Goal: Check status: Check status

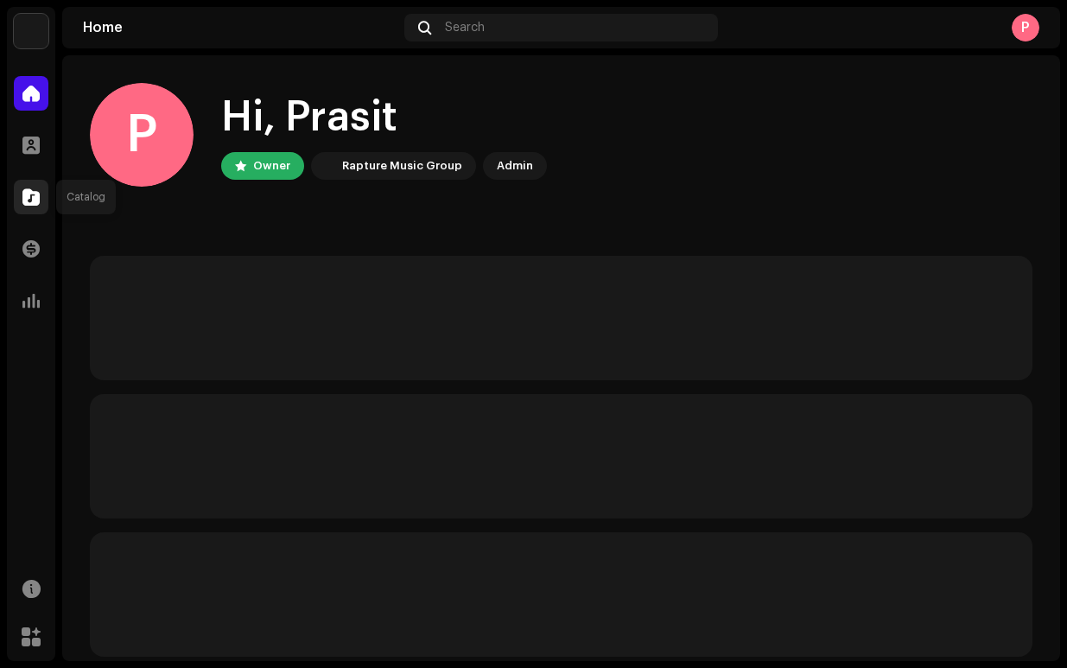
click at [34, 200] on span at bounding box center [30, 197] width 17 height 14
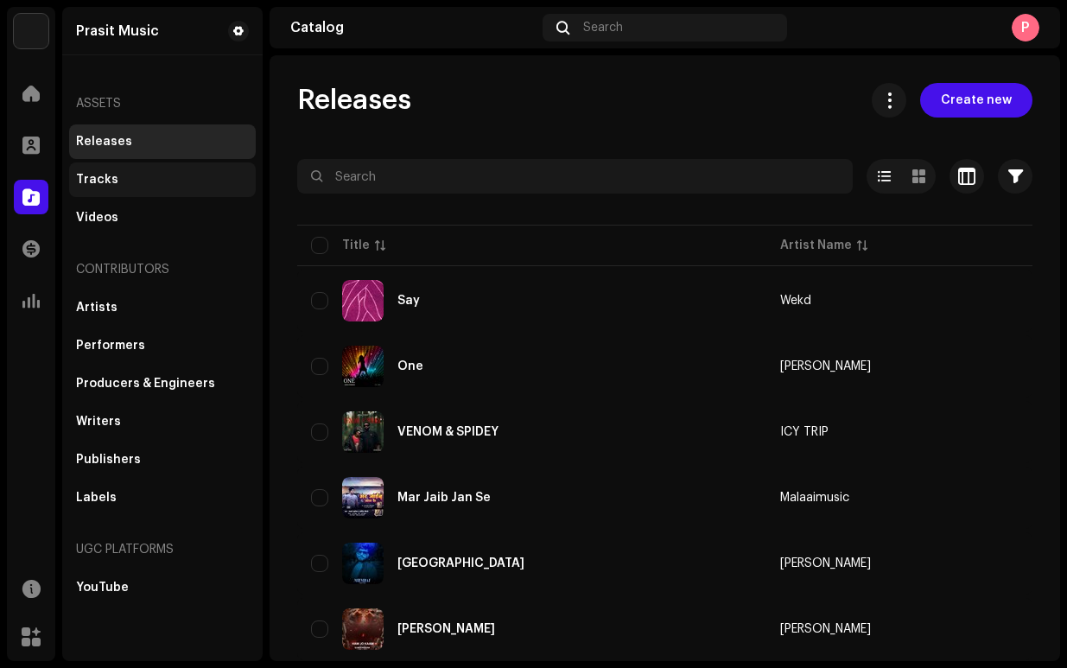
click at [125, 188] on div "Tracks" at bounding box center [162, 179] width 187 height 35
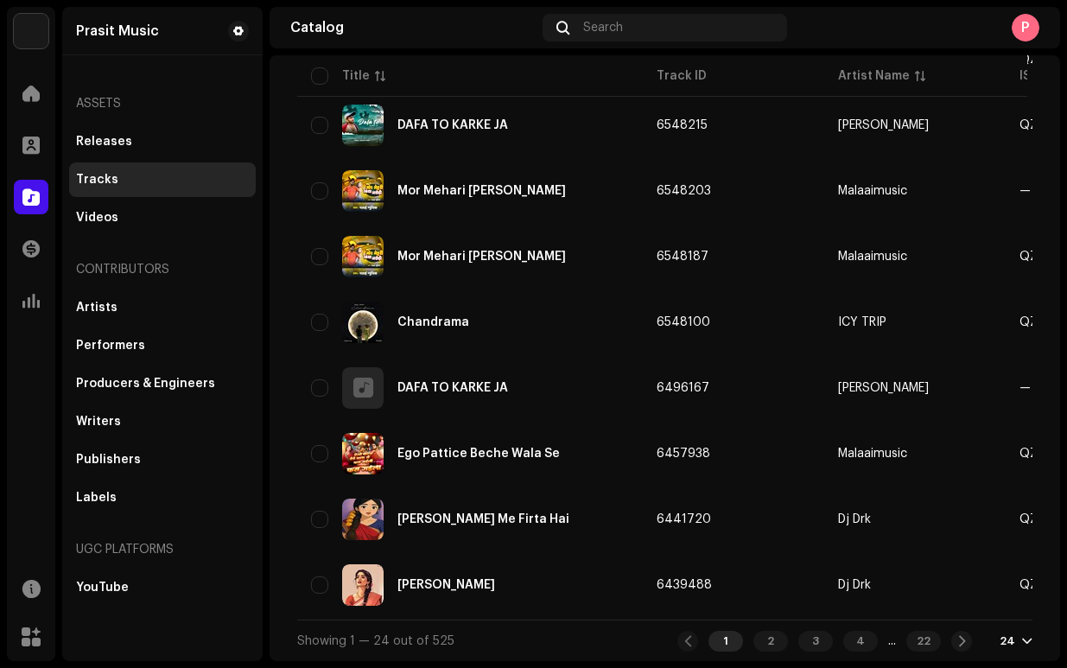
scroll to position [1237, 0]
click at [843, 639] on div "4" at bounding box center [860, 641] width 35 height 21
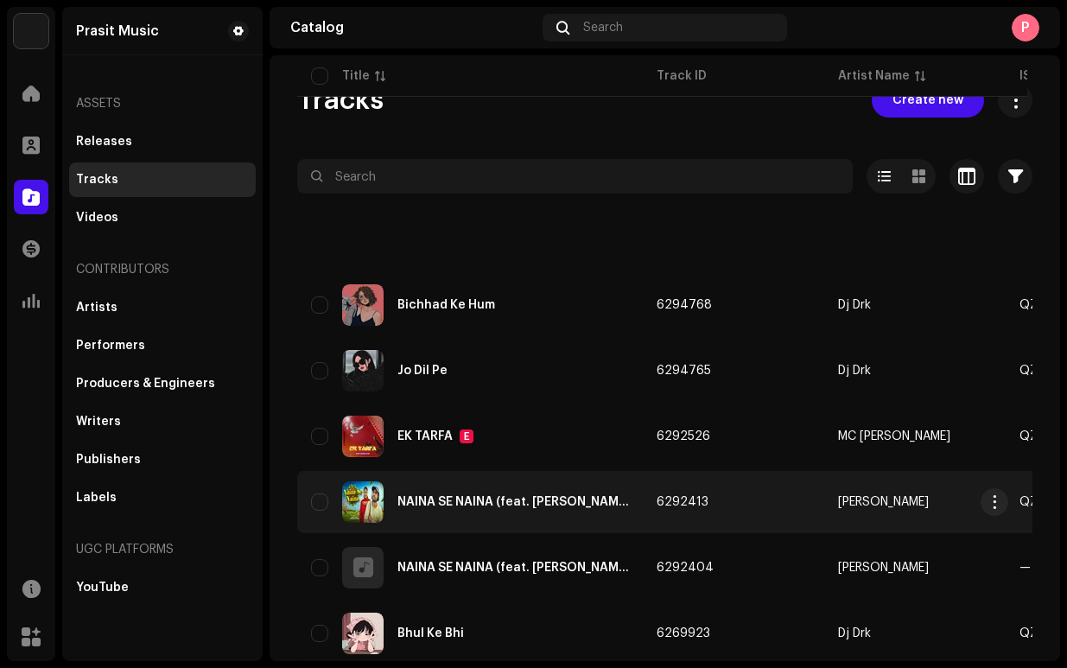
scroll to position [1237, 0]
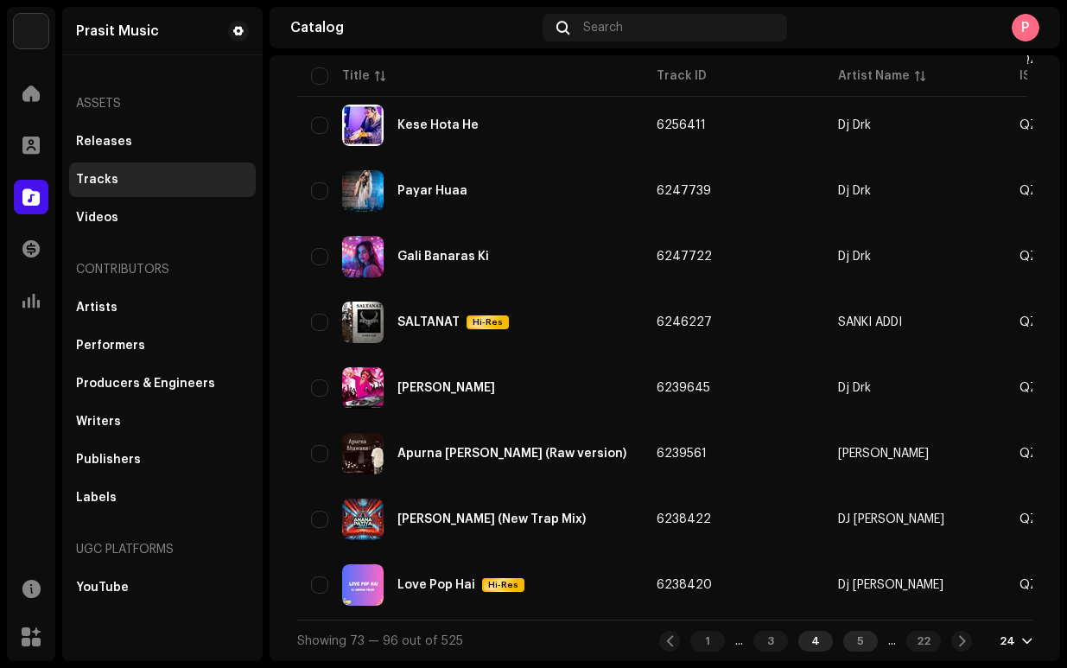
click at [843, 636] on div "5" at bounding box center [860, 641] width 35 height 21
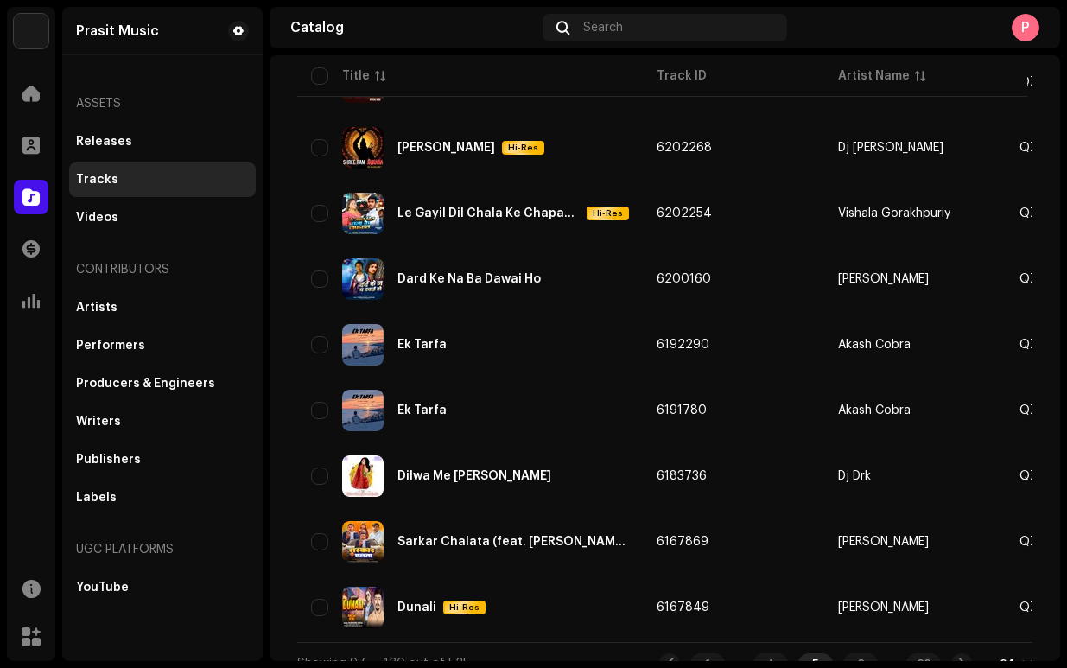
scroll to position [1237, 0]
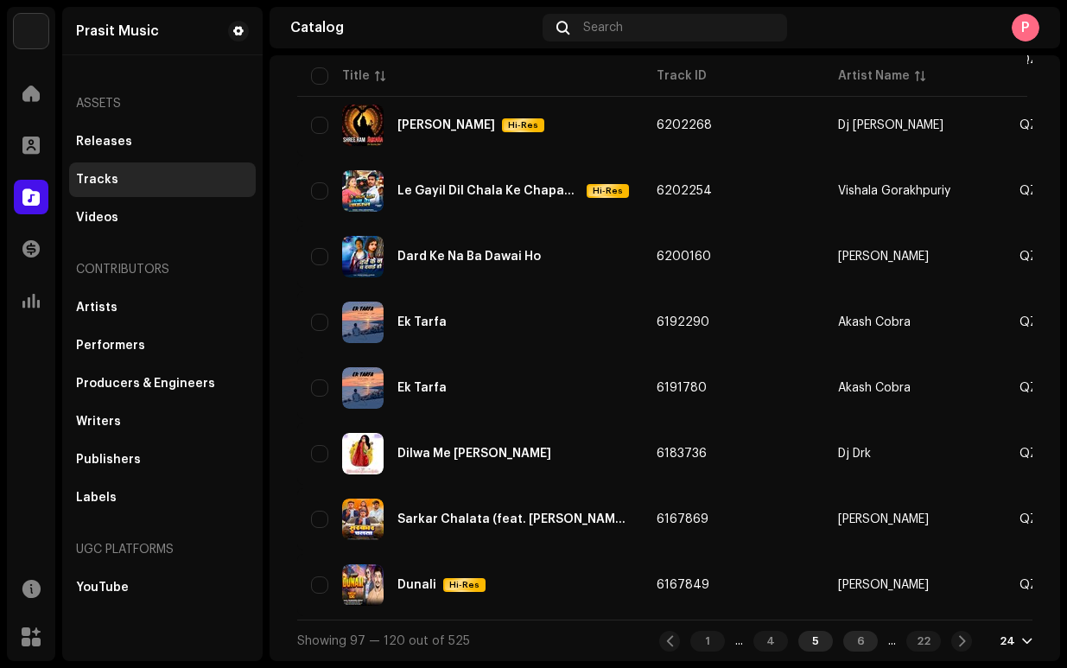
click at [843, 639] on div "6" at bounding box center [860, 641] width 35 height 21
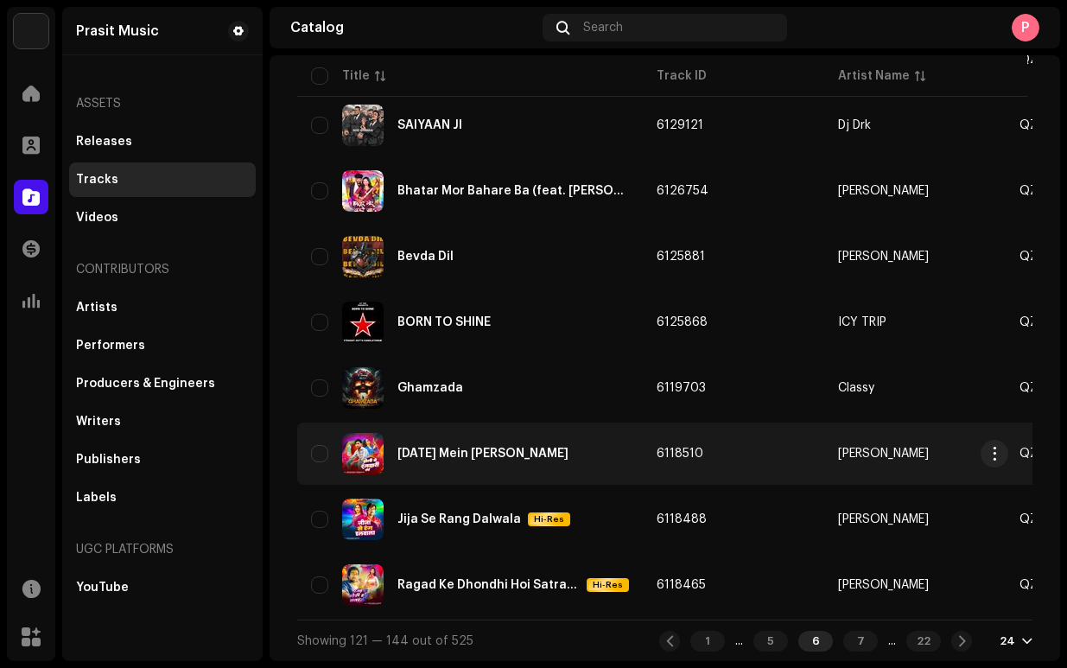
scroll to position [1237, 0]
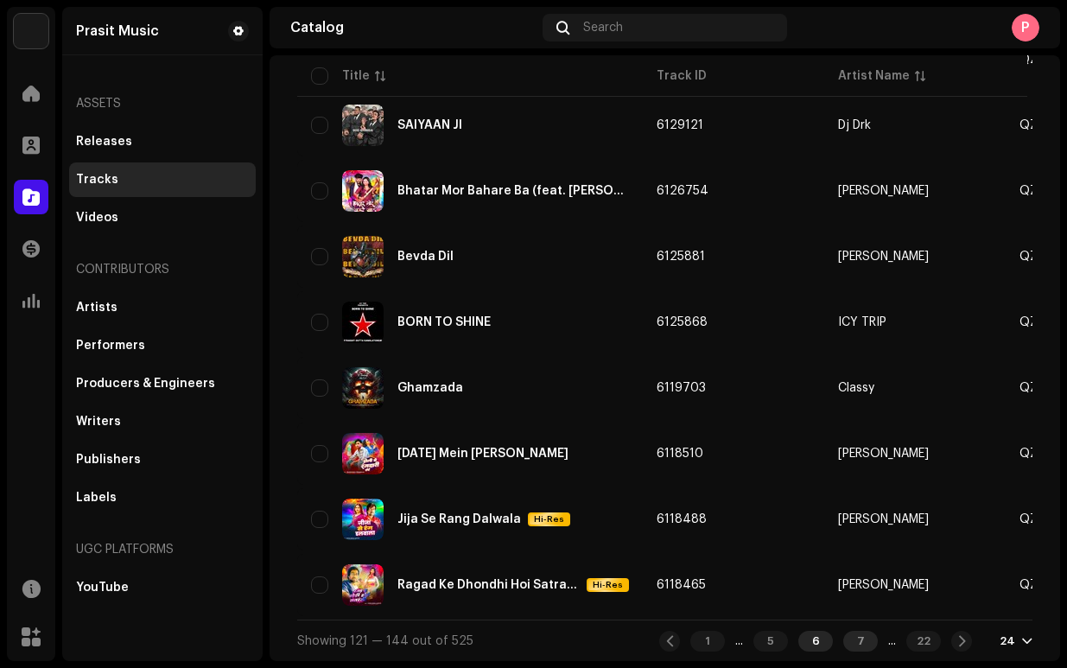
click at [852, 637] on div "7" at bounding box center [860, 641] width 35 height 21
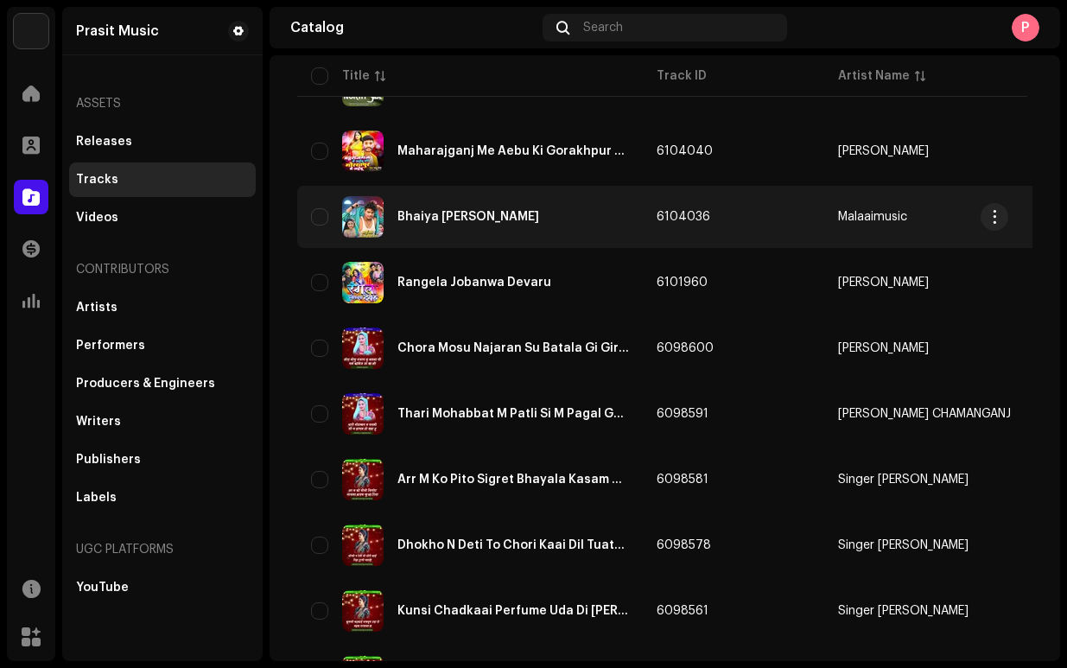
scroll to position [1237, 0]
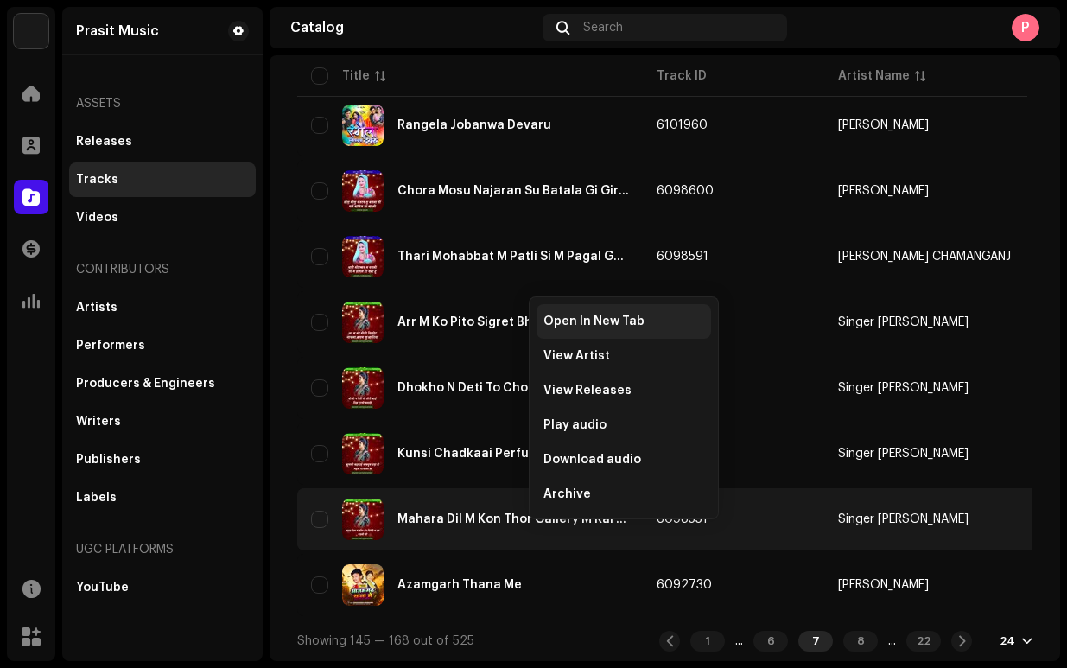
click at [607, 324] on span "Open In New Tab" at bounding box center [594, 322] width 101 height 14
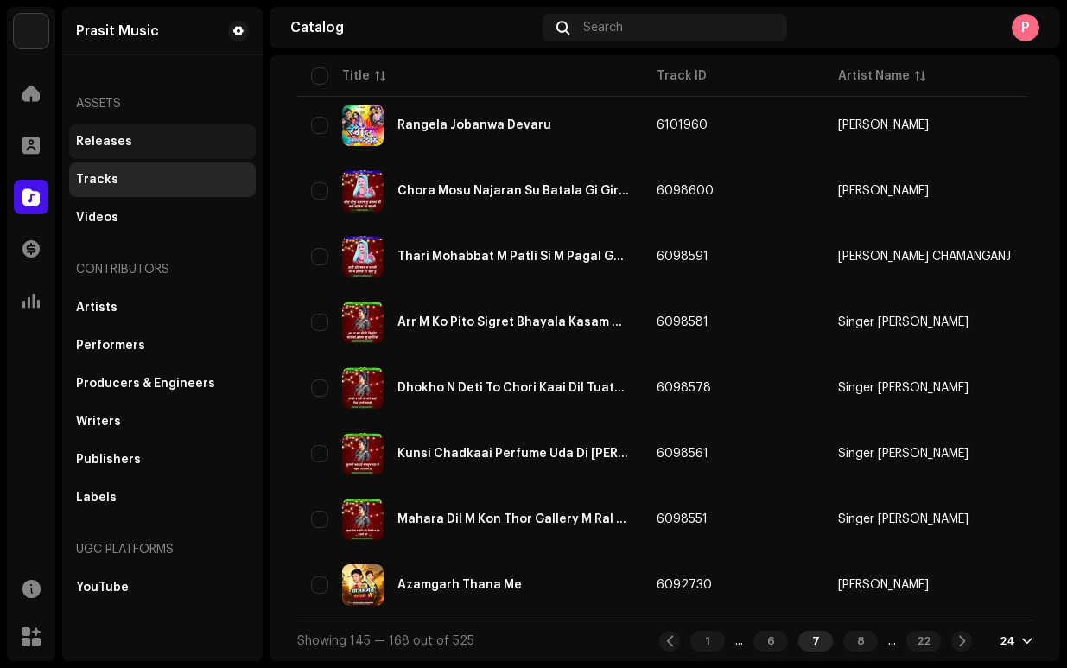
click at [107, 130] on div "Releases" at bounding box center [162, 141] width 187 height 35
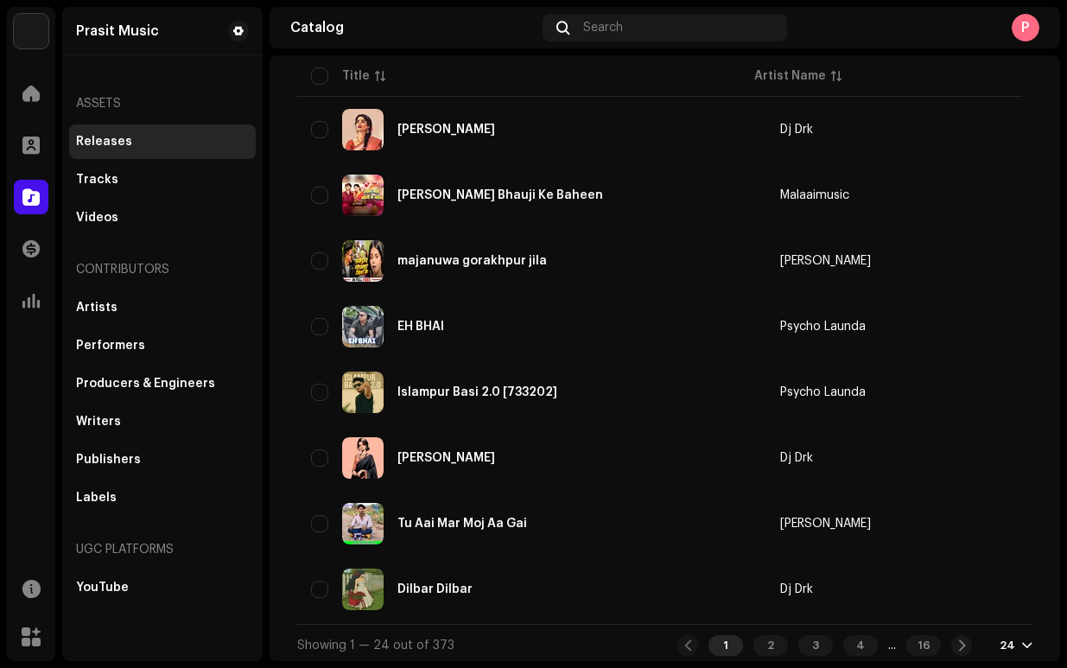
scroll to position [1230, 0]
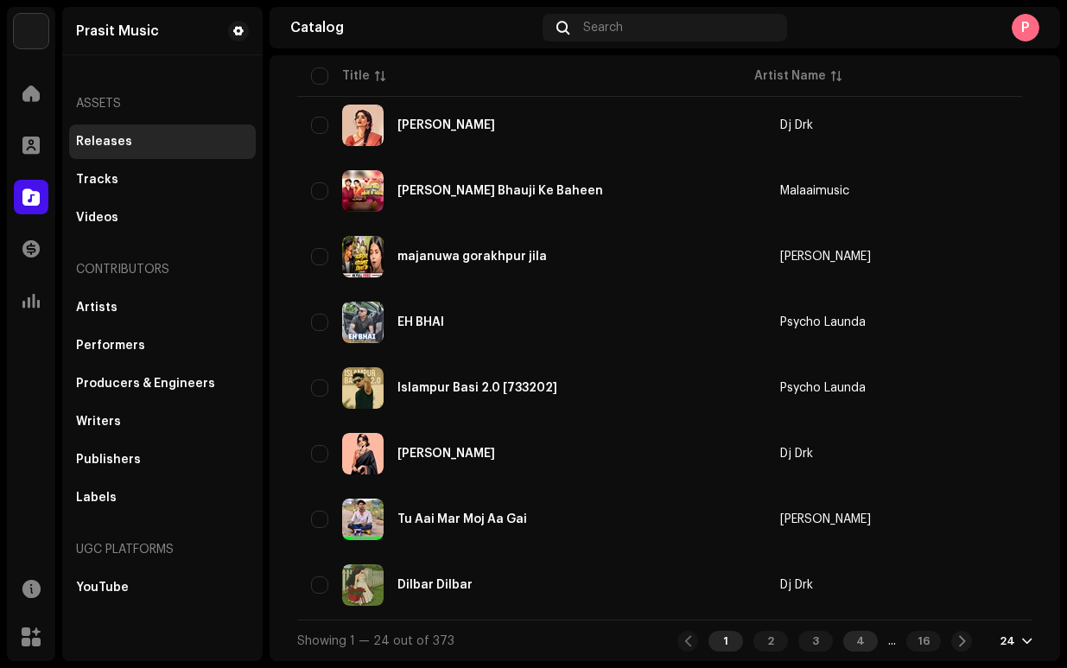
click at [850, 638] on div "4" at bounding box center [860, 641] width 35 height 21
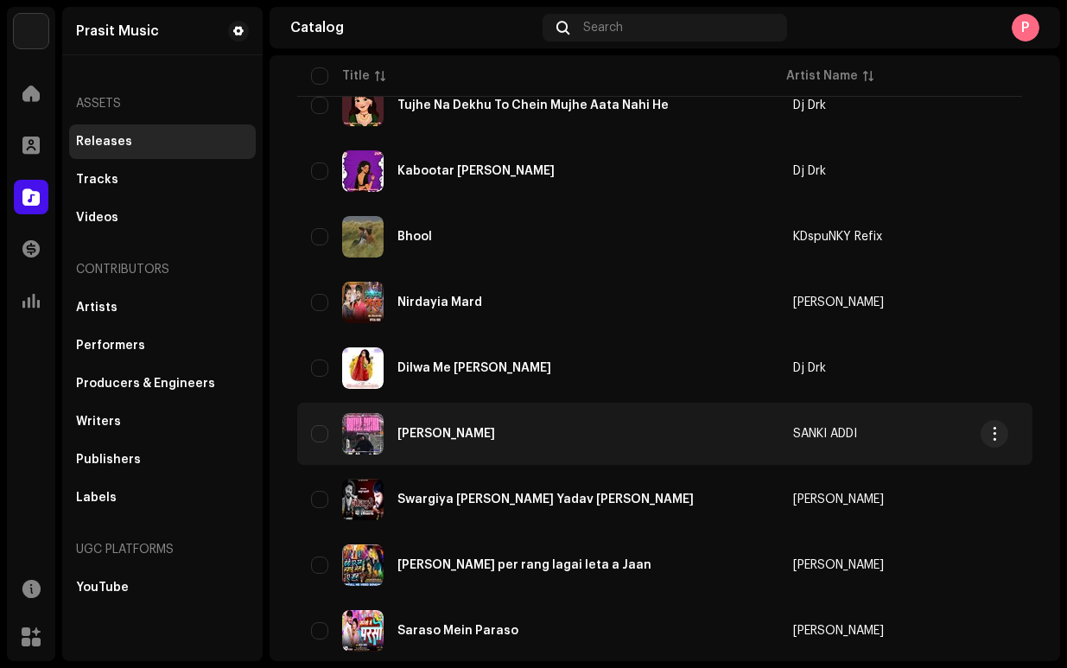
scroll to position [1230, 0]
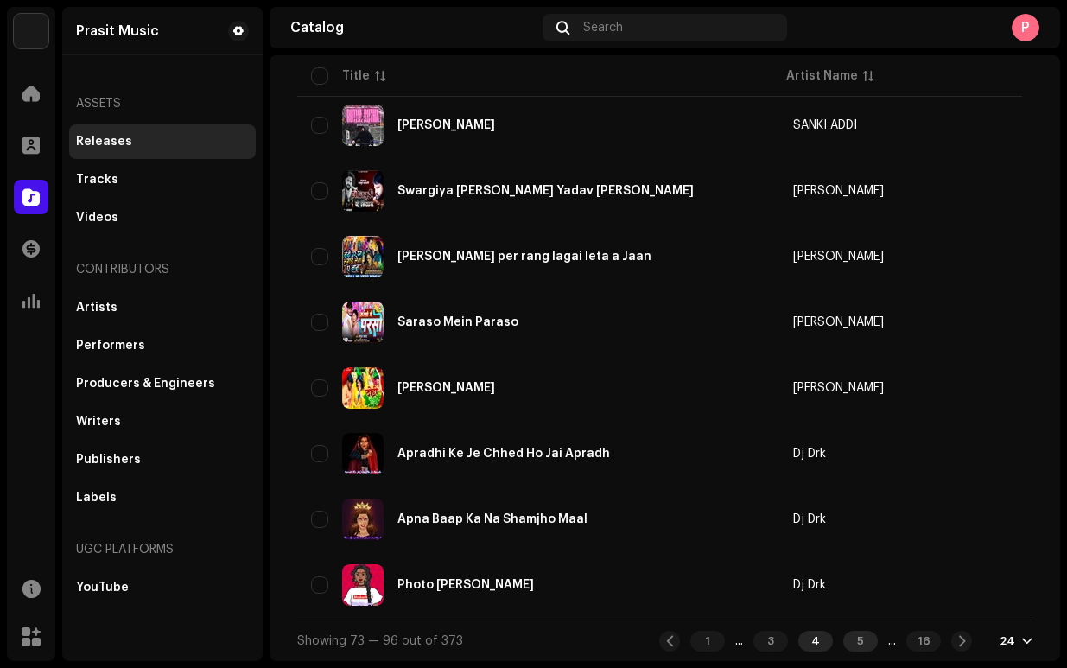
click at [846, 638] on div "5" at bounding box center [860, 641] width 35 height 21
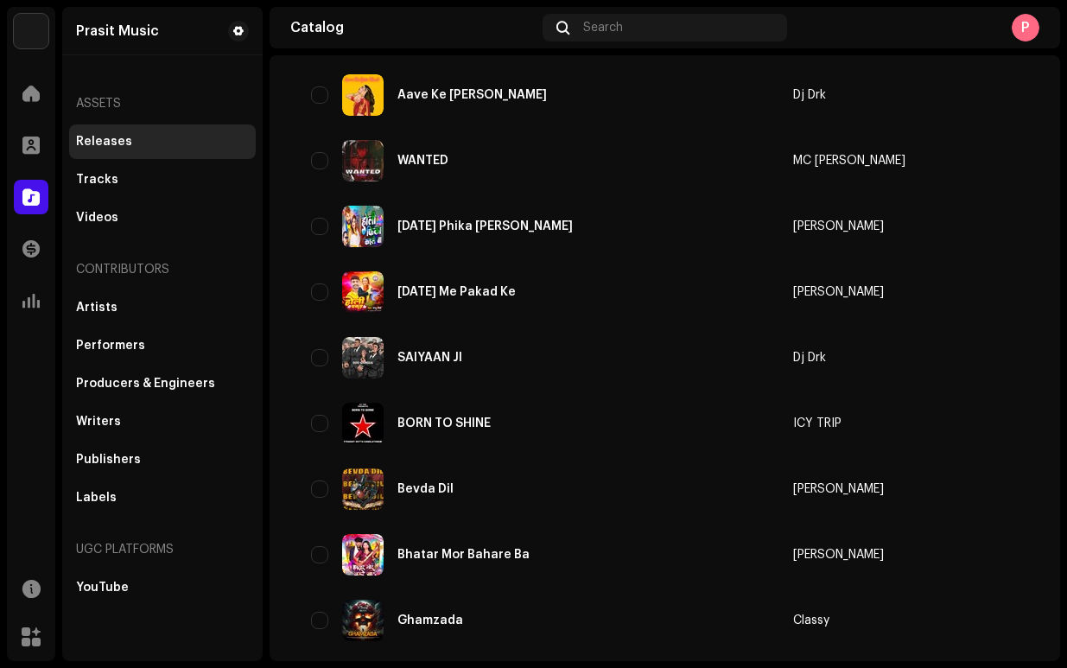
scroll to position [1226, 0]
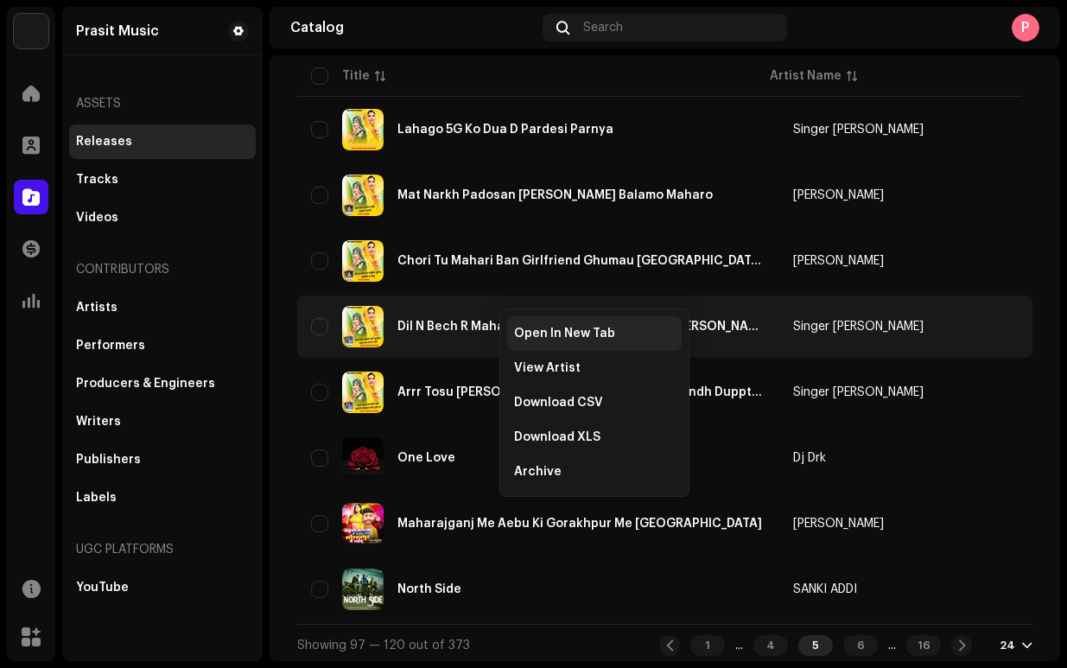
click at [532, 323] on div "Open In New Tab" at bounding box center [594, 333] width 175 height 35
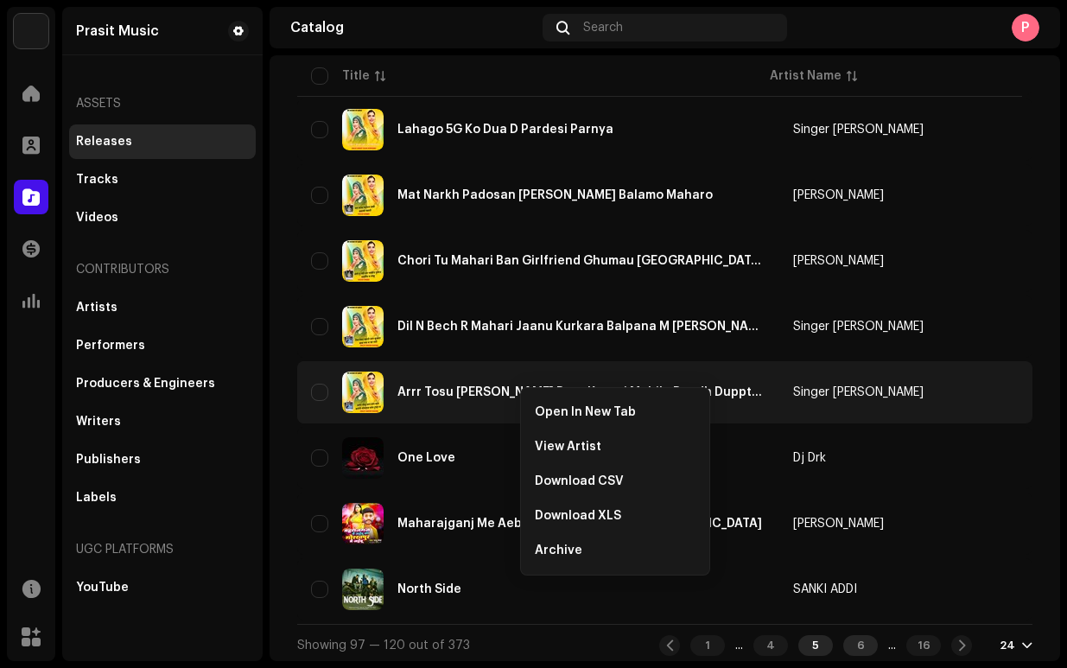
click at [843, 646] on div "6" at bounding box center [860, 645] width 35 height 21
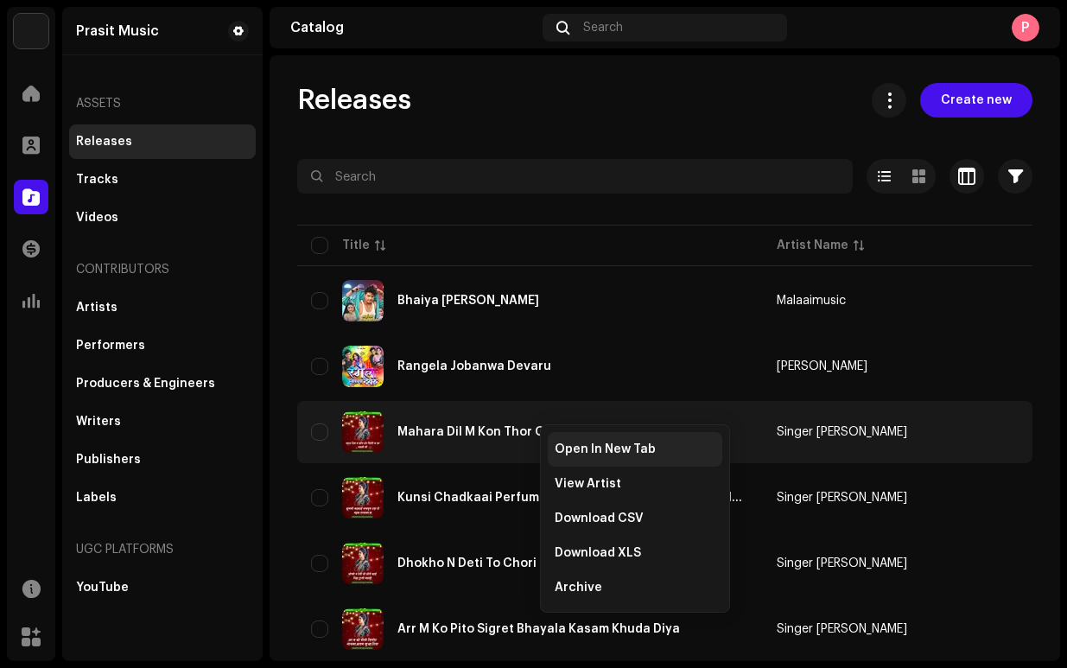
click at [581, 447] on span "Open In New Tab" at bounding box center [605, 449] width 101 height 14
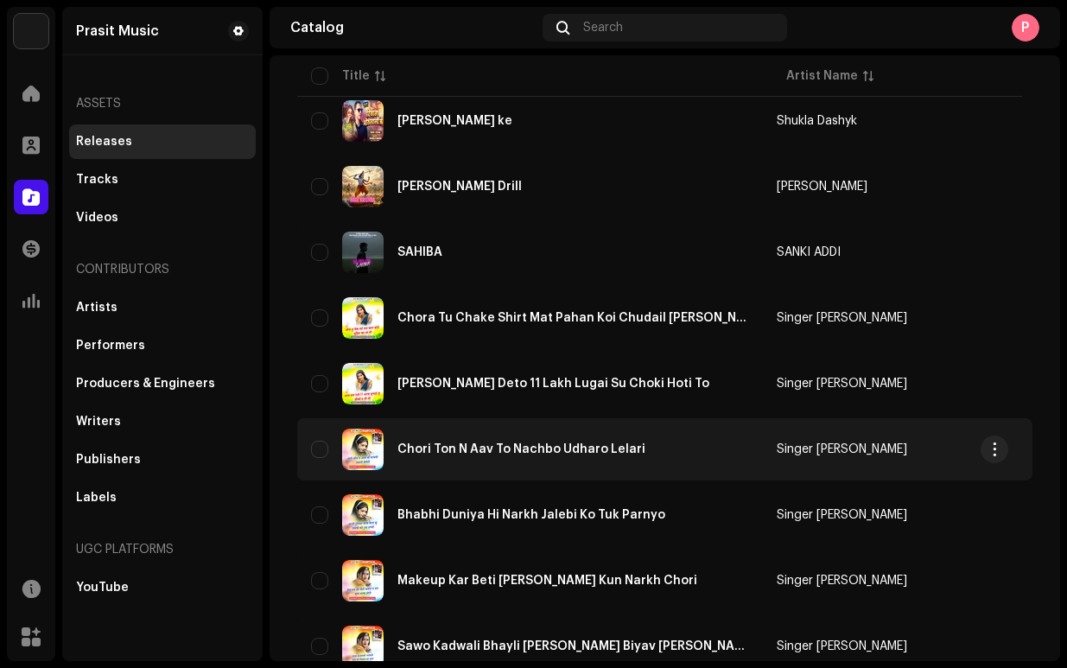
scroll to position [1230, 0]
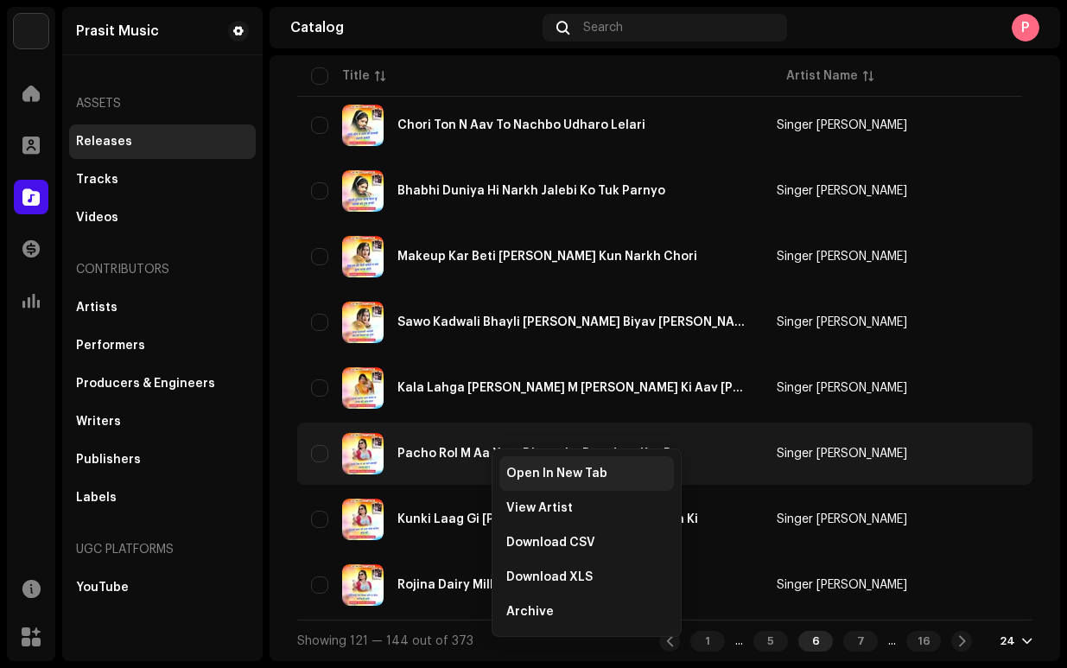
click at [547, 467] on span "Open In New Tab" at bounding box center [556, 474] width 101 height 14
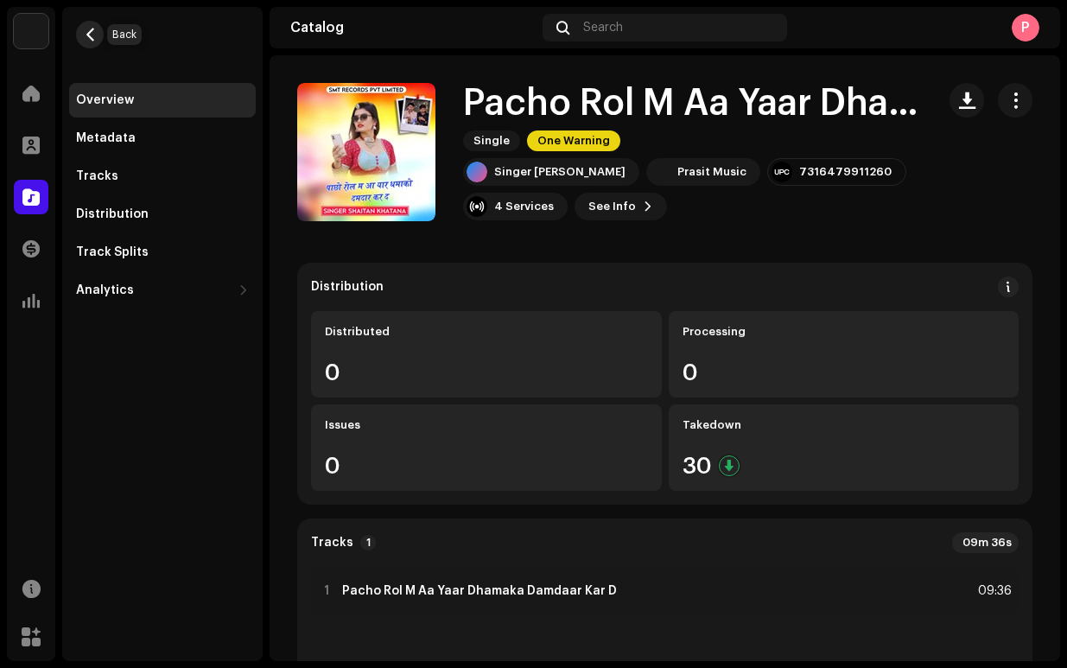
click at [94, 38] on span "button" at bounding box center [90, 35] width 13 height 14
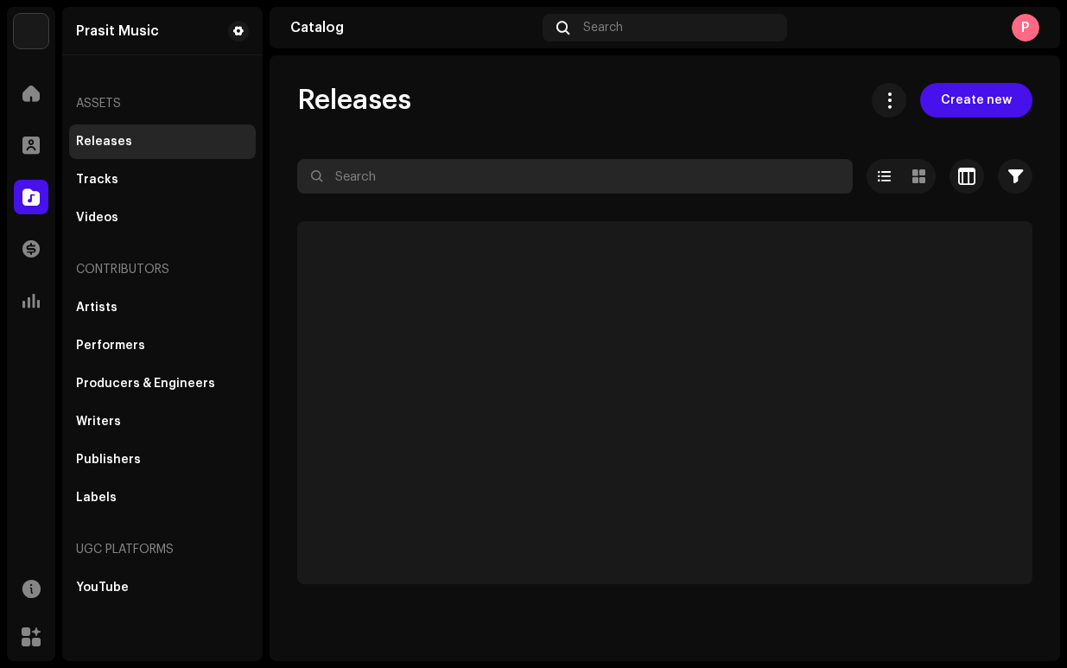
click at [385, 177] on input "text" at bounding box center [575, 176] width 556 height 35
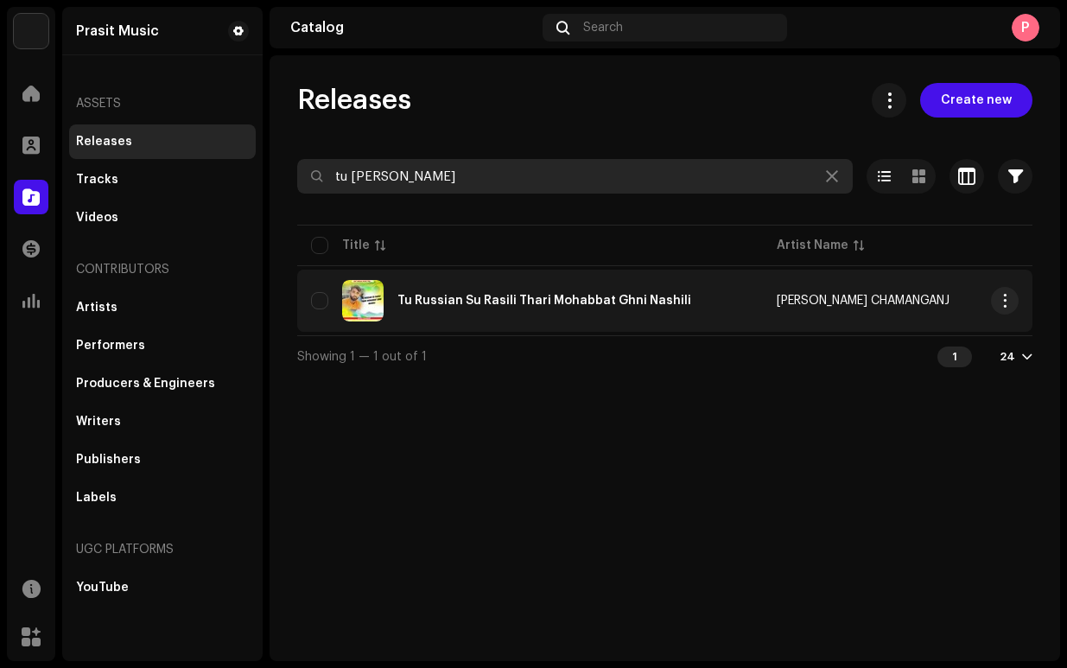
type input "tu russ"
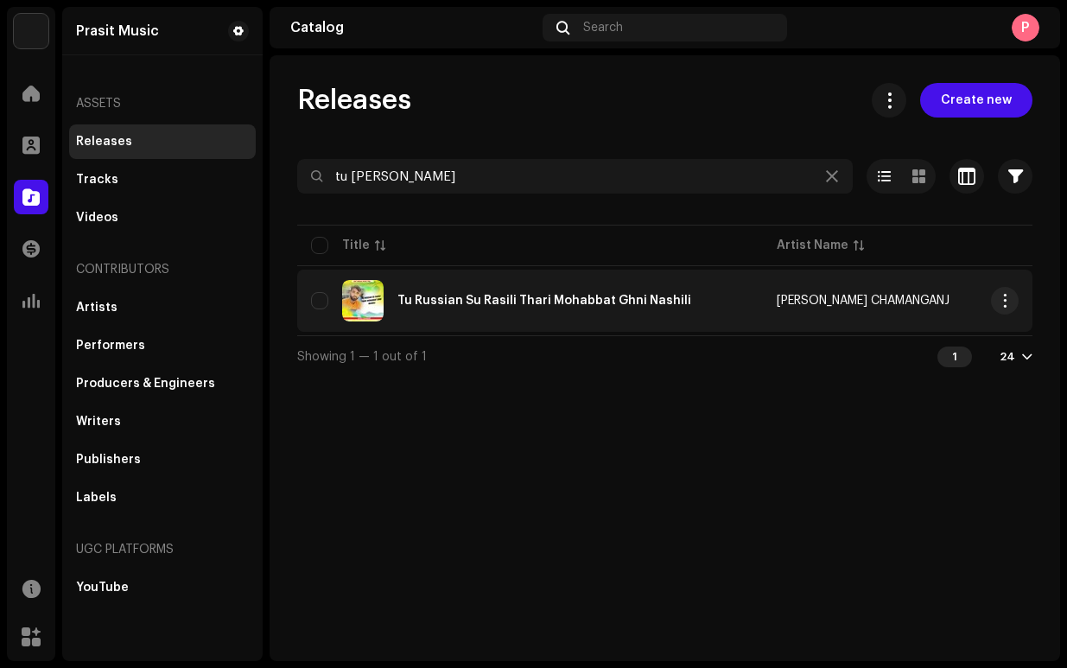
click at [448, 308] on div "Tu Russian Su Rasili Thari Mohabbat Ghni Nashili" at bounding box center [530, 300] width 438 height 41
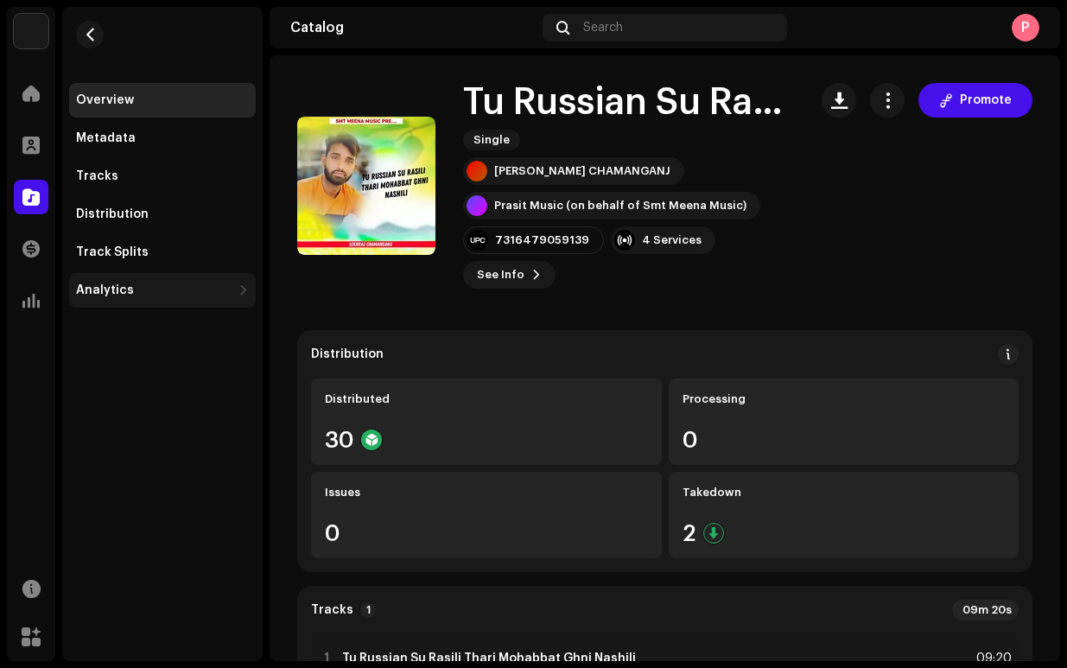
click at [174, 277] on div "Analytics" at bounding box center [162, 290] width 187 height 35
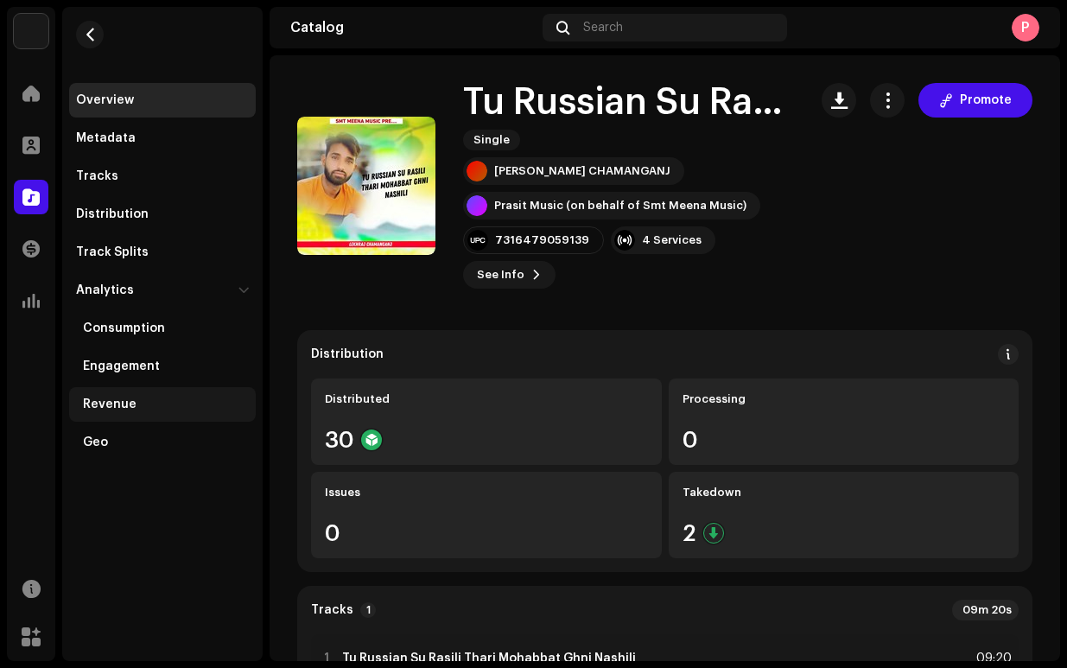
click at [135, 400] on div "Revenue" at bounding box center [166, 404] width 166 height 14
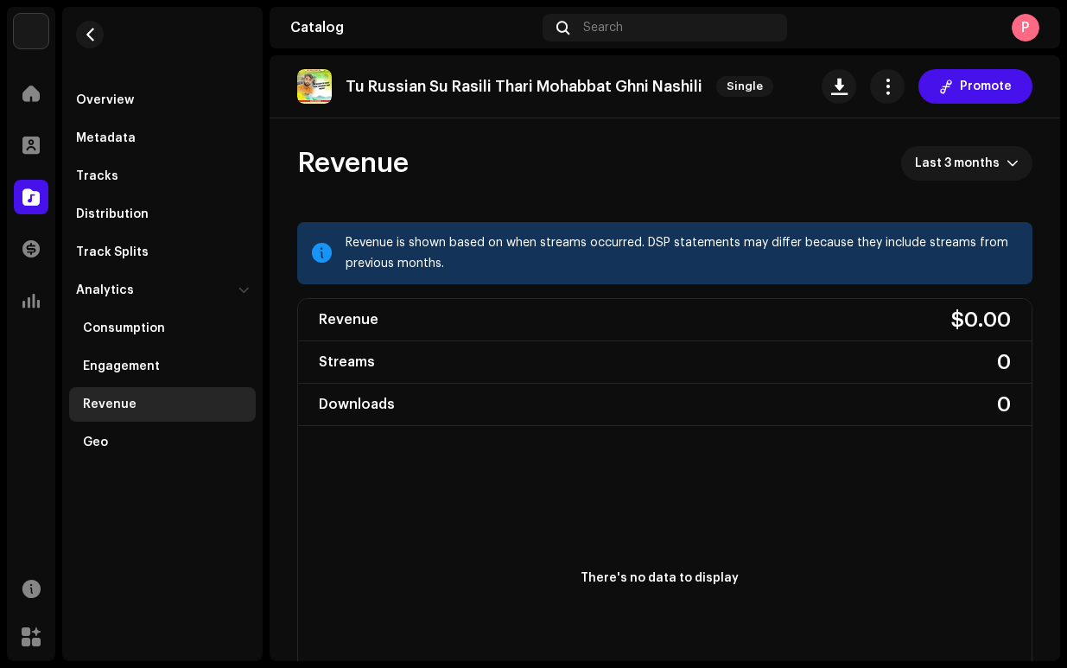
click at [982, 144] on re-o-revenue-dashboard-header "Revenue Last 3 months" at bounding box center [664, 170] width 735 height 104
click at [970, 165] on span "Last 3 months" at bounding box center [961, 163] width 92 height 35
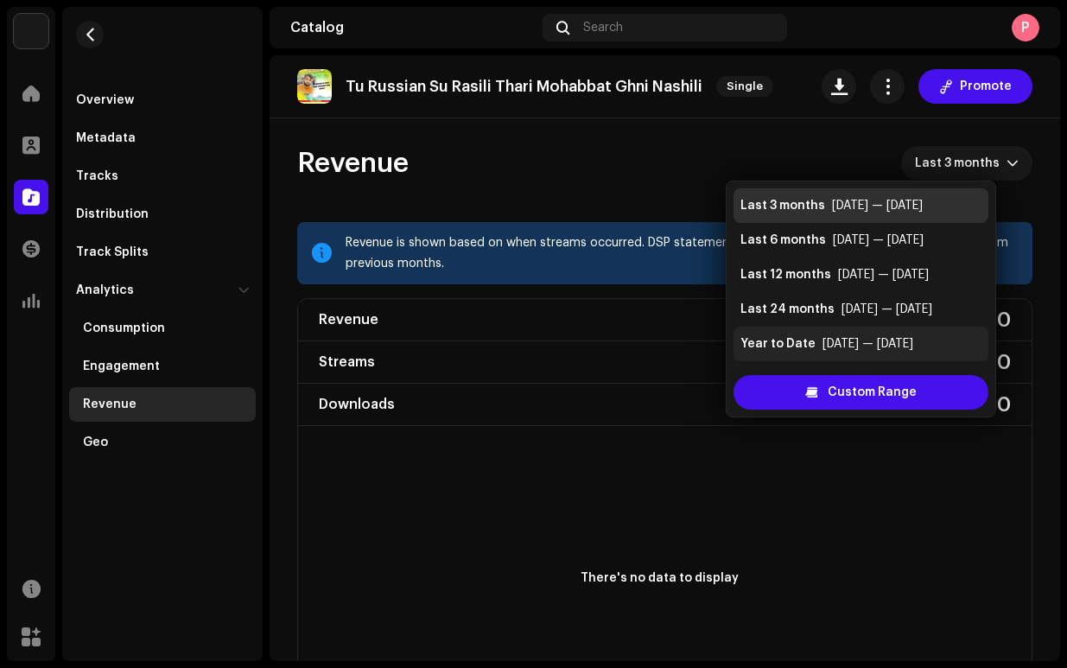
click at [913, 340] on div "Jan 2025 — Aug 2025" at bounding box center [868, 343] width 91 height 17
